Goal: Use online tool/utility: Utilize a website feature to perform a specific function

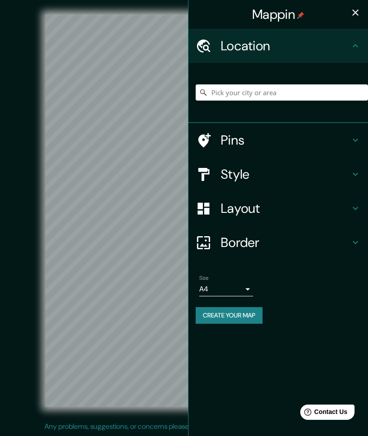
click at [277, 49] on h4 "Location" at bounding box center [285, 46] width 129 height 16
click at [277, 95] on input "Pick your city or area" at bounding box center [282, 92] width 172 height 16
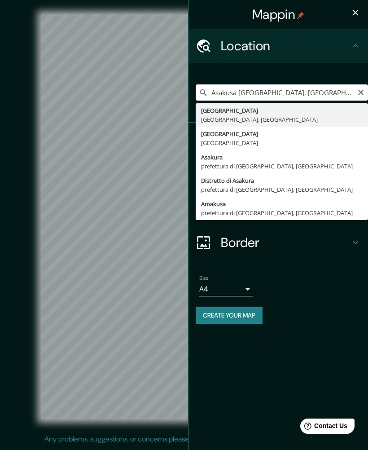
type input "[GEOGRAPHIC_DATA], [GEOGRAPHIC_DATA], [GEOGRAPHIC_DATA]"
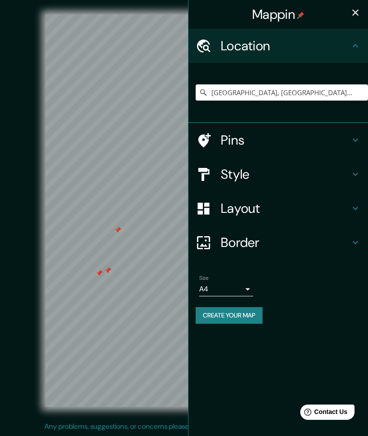
click at [359, 137] on icon at bounding box center [355, 140] width 11 height 11
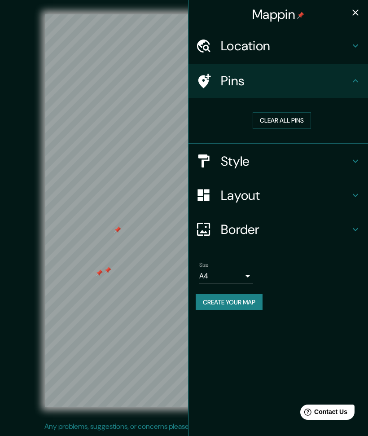
click at [298, 122] on button "Clear all pins" at bounding box center [282, 120] width 58 height 17
click at [349, 160] on h4 "Style" at bounding box center [285, 161] width 129 height 16
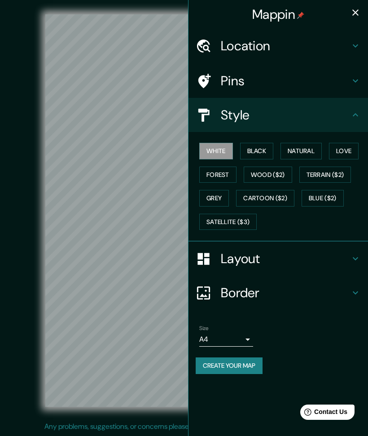
click at [357, 120] on div "Style" at bounding box center [279, 115] width 180 height 34
click at [350, 150] on button "Love" at bounding box center [344, 151] width 30 height 17
click at [221, 152] on button "White" at bounding box center [216, 151] width 34 height 17
click at [367, 255] on div "Layout" at bounding box center [279, 259] width 180 height 34
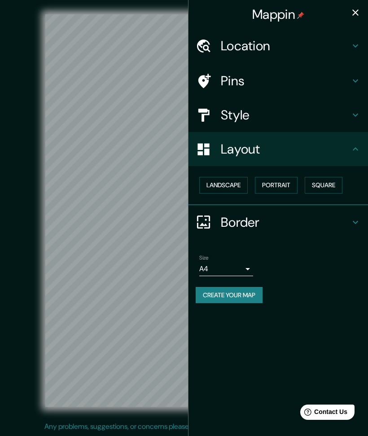
click at [326, 184] on button "Square" at bounding box center [324, 185] width 38 height 17
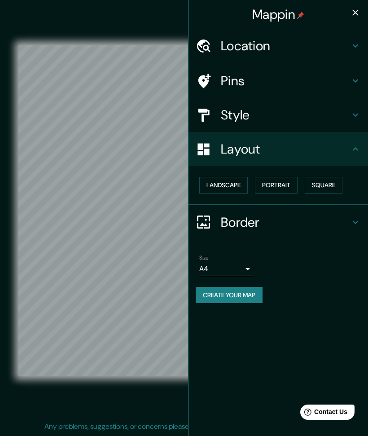
click at [226, 186] on button "Landscape" at bounding box center [223, 185] width 49 height 17
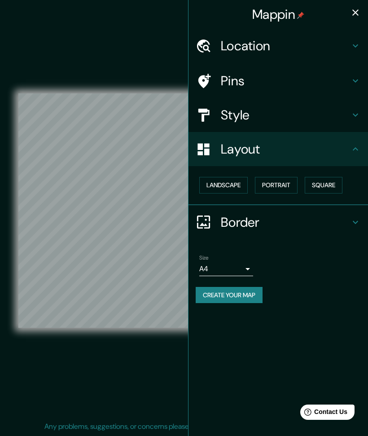
click at [282, 187] on button "Portrait" at bounding box center [276, 185] width 43 height 17
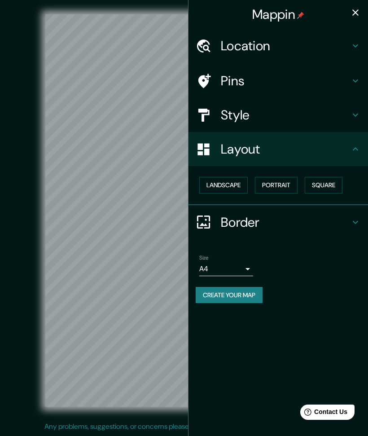
click at [338, 220] on h4 "Border" at bounding box center [285, 222] width 129 height 16
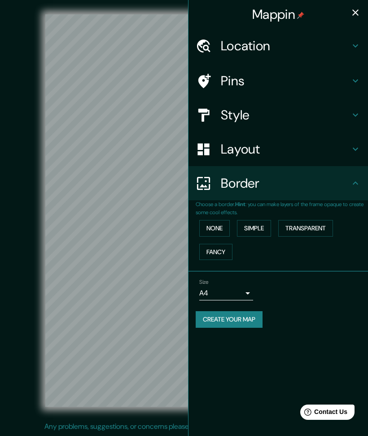
click at [262, 223] on button "Simple" at bounding box center [254, 228] width 34 height 17
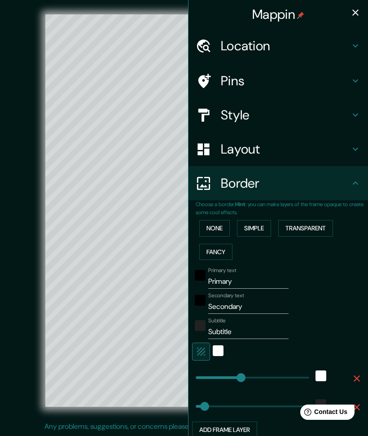
click at [222, 225] on button "None" at bounding box center [214, 228] width 31 height 17
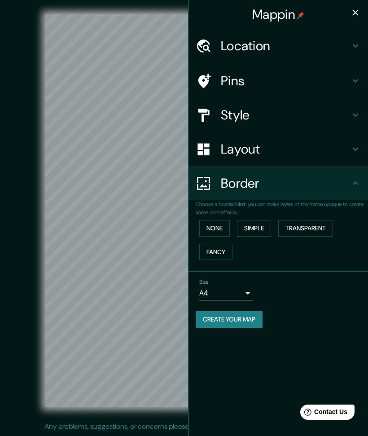
click at [353, 50] on icon at bounding box center [355, 45] width 11 height 11
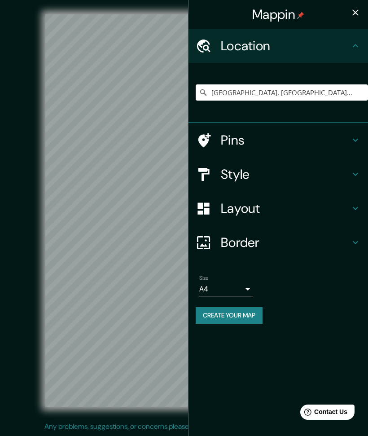
click at [352, 52] on div "Location" at bounding box center [279, 46] width 180 height 34
click at [356, 141] on icon at bounding box center [355, 140] width 5 height 3
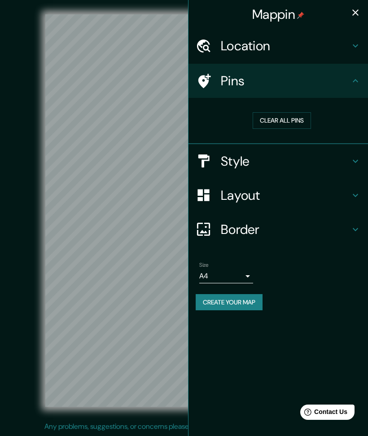
click at [360, 162] on icon at bounding box center [355, 161] width 11 height 11
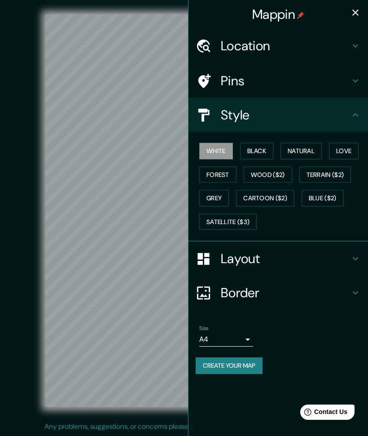
click at [360, 11] on icon "button" at bounding box center [355, 12] width 11 height 11
